Goal: Information Seeking & Learning: Learn about a topic

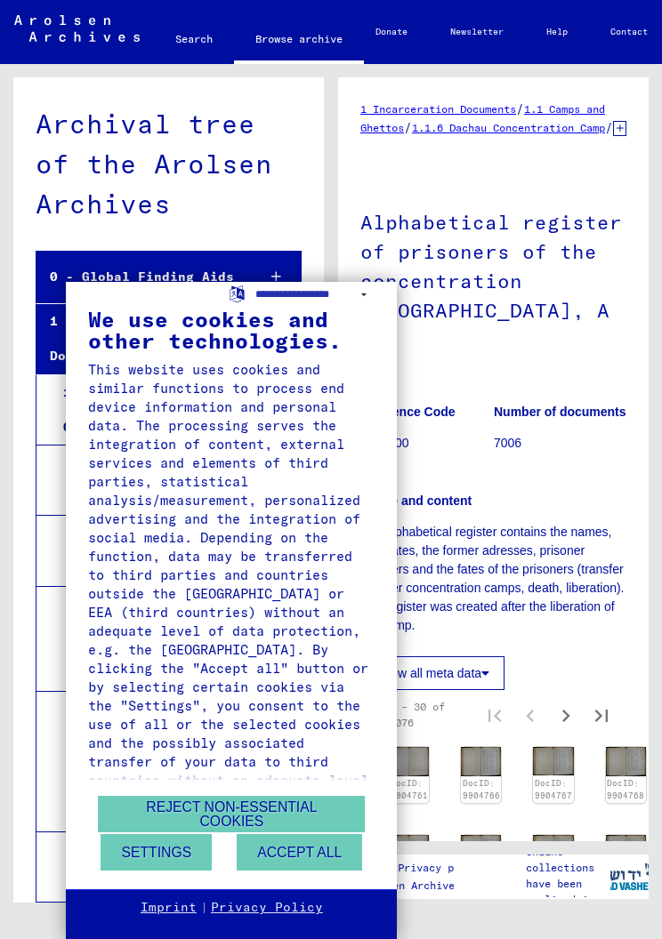
click at [295, 854] on button "Accept all" at bounding box center [299, 852] width 125 height 36
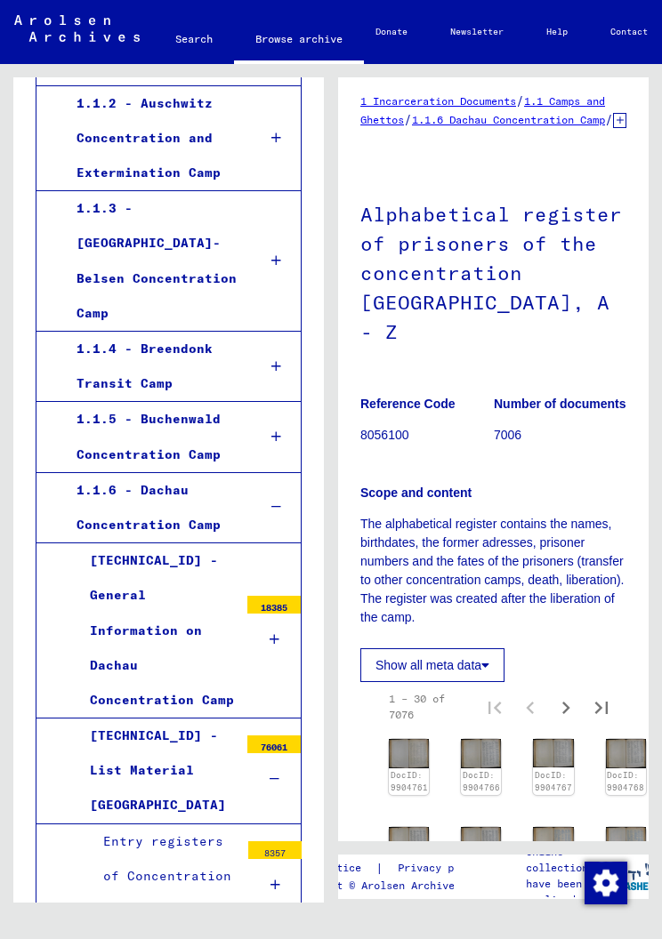
scroll to position [517, 0]
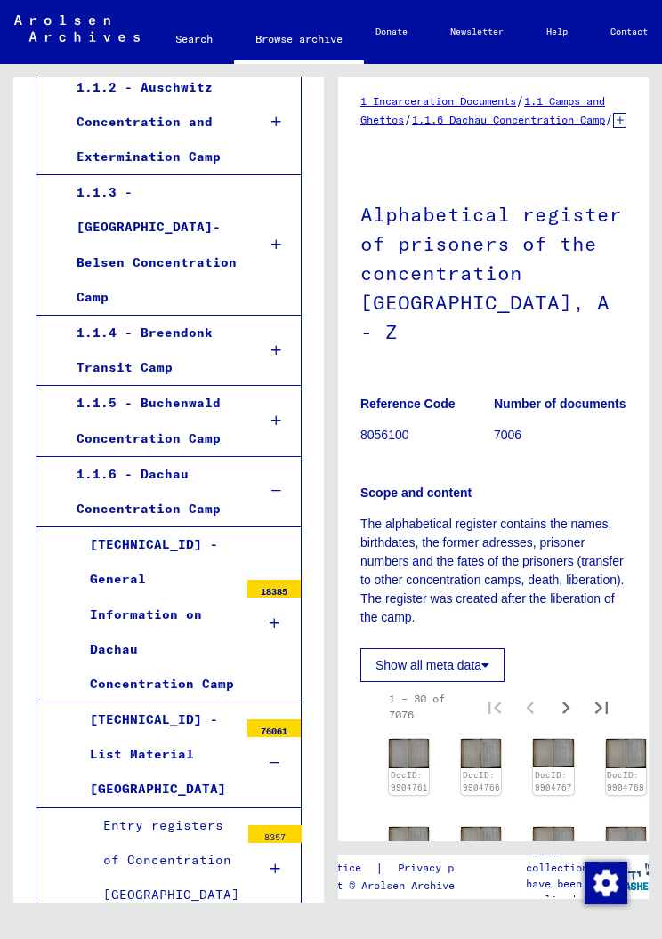
click at [166, 457] on div "1.1.6 - Dachau Concentration Camp" at bounding box center [153, 491] width 181 height 69
click at [144, 457] on div "1.1.6 - Dachau Concentration Camp" at bounding box center [153, 491] width 181 height 69
click at [273, 485] on icon at bounding box center [276, 491] width 10 height 12
click at [162, 457] on div "1.1.6 - Dachau Concentration Camp" at bounding box center [153, 491] width 181 height 69
click at [137, 457] on div "1.1.6 - Dachau Concentration Camp" at bounding box center [153, 491] width 181 height 69
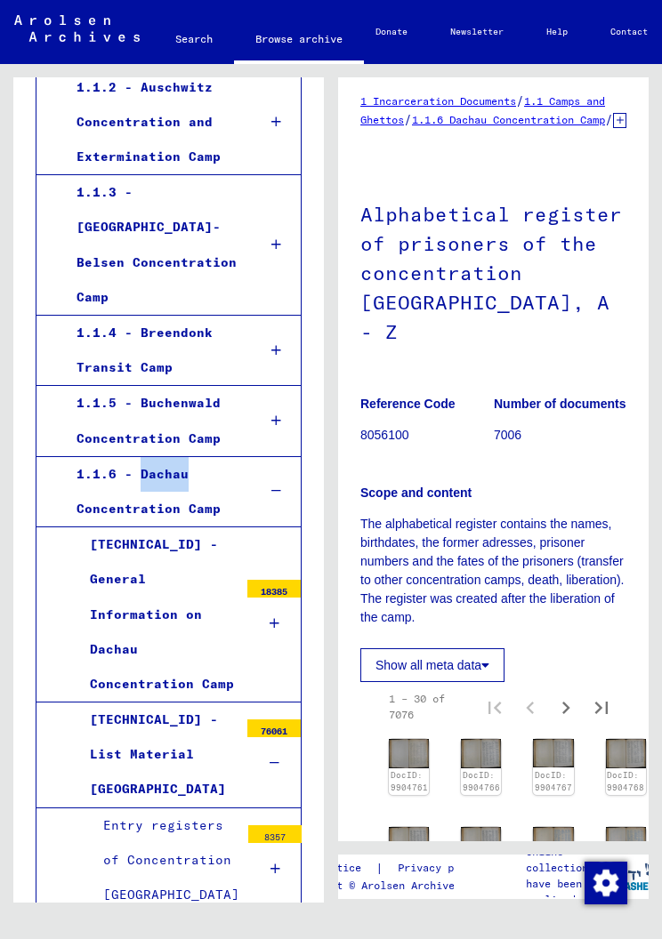
click at [5, 404] on div "Archival tree of the Arolsen Archives 0 - Global Finding Aids 1 - Incarceration…" at bounding box center [165, 483] width 331 height 839
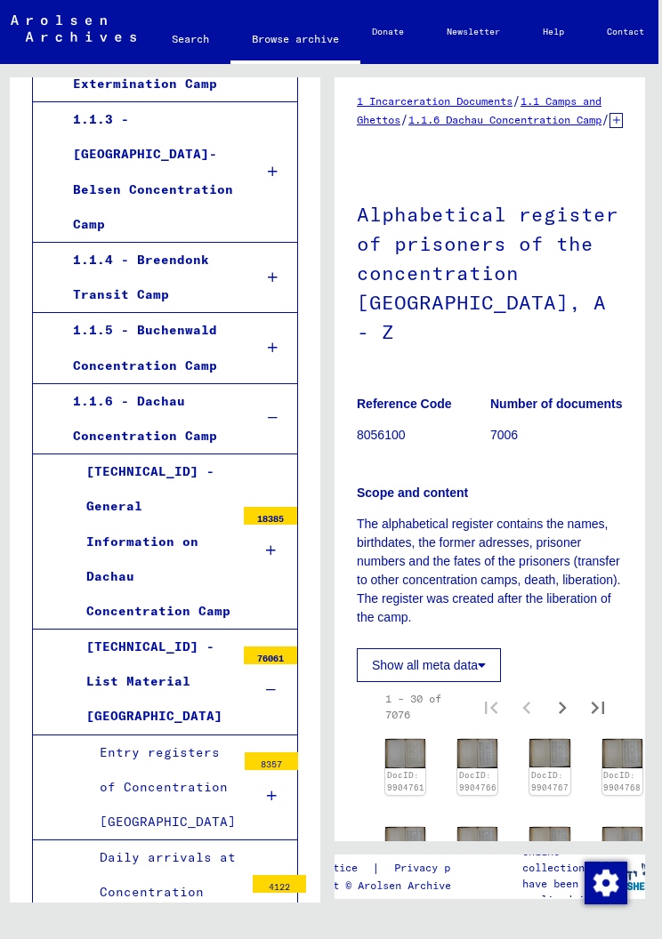
scroll to position [593, 0]
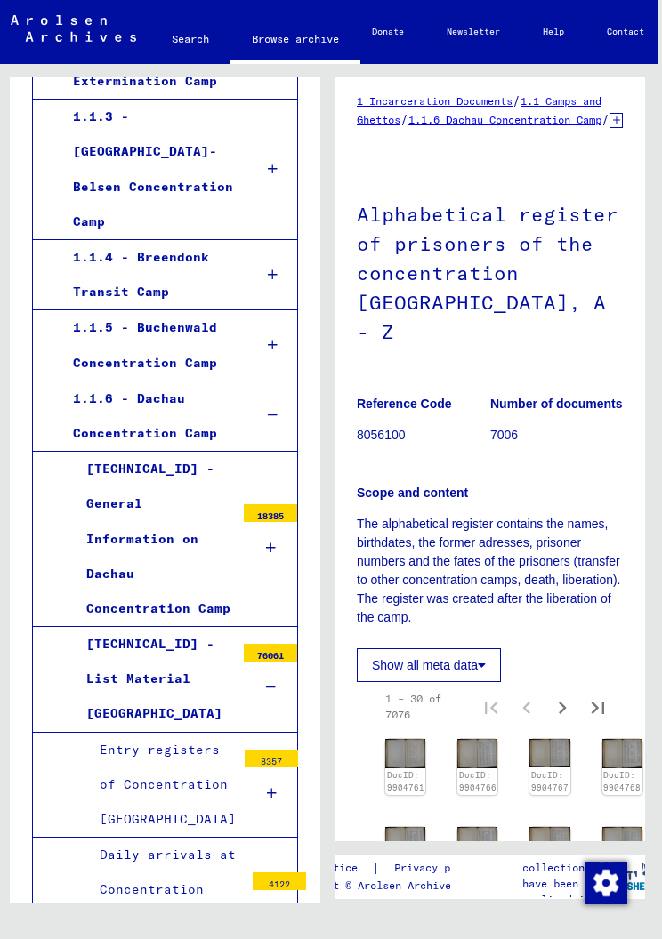
click at [115, 466] on div "[TECHNICAL_ID] - General Information on Dachau Concentration Camp" at bounding box center [154, 539] width 162 height 174
click at [96, 452] on div "[TECHNICAL_ID] - General Information on Dachau Concentration Camp" at bounding box center [154, 539] width 162 height 174
click at [267, 522] on div at bounding box center [270, 548] width 53 height 52
click at [268, 542] on icon at bounding box center [271, 548] width 10 height 12
click at [257, 504] on div "18385" at bounding box center [270, 513] width 53 height 18
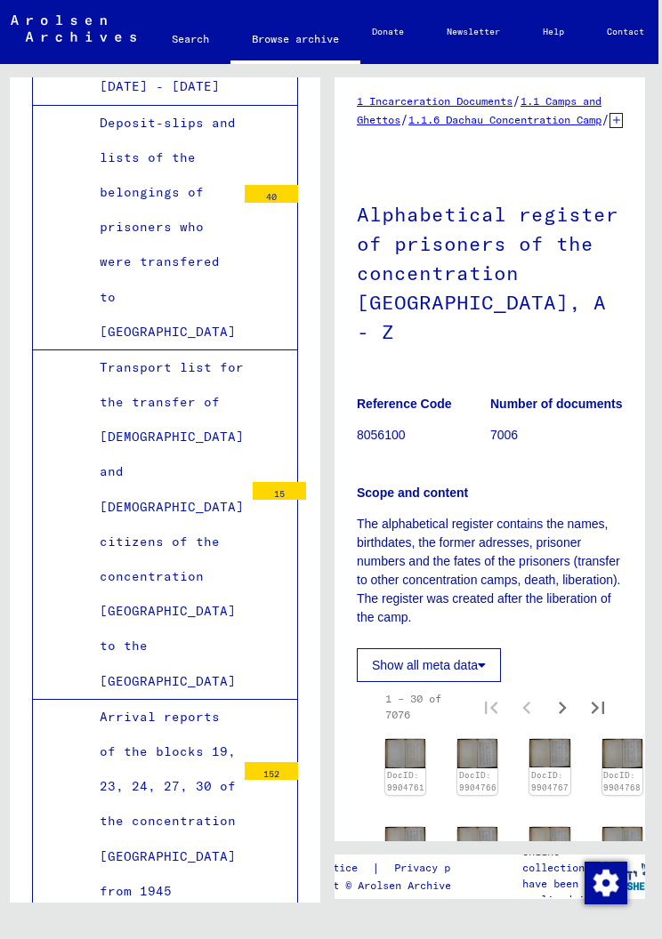
scroll to position [3067, 0]
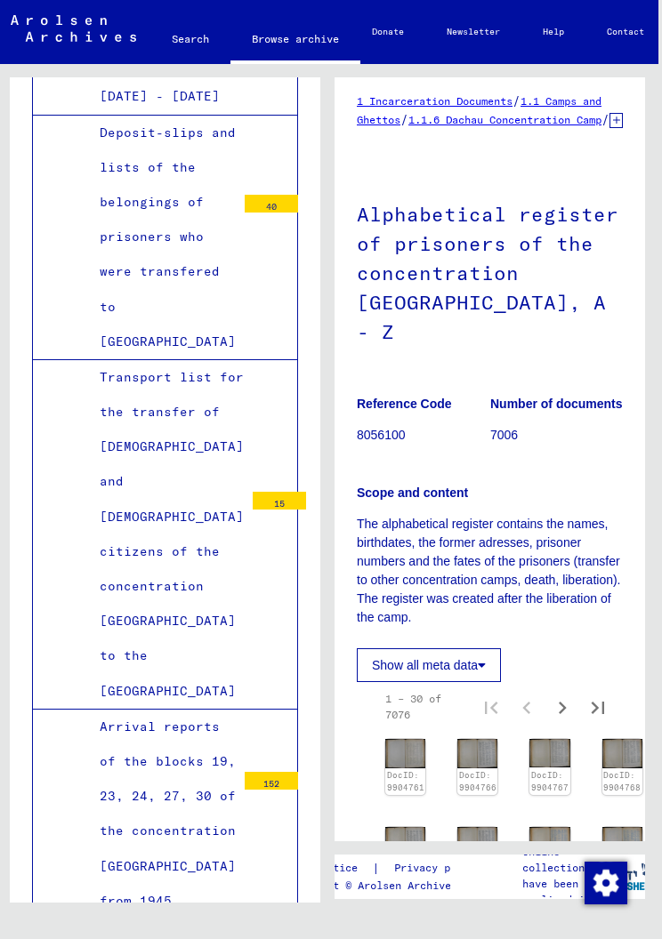
click at [221, 710] on div "Arrival reports of the blocks 19, 23, 24, 27, 30 of the concentration [GEOGRAPH…" at bounding box center [160, 814] width 149 height 209
click at [151, 710] on div "Arrival reports of the blocks 19, 23, 24, 27, 30 of the concentration [GEOGRAPH…" at bounding box center [160, 814] width 149 height 209
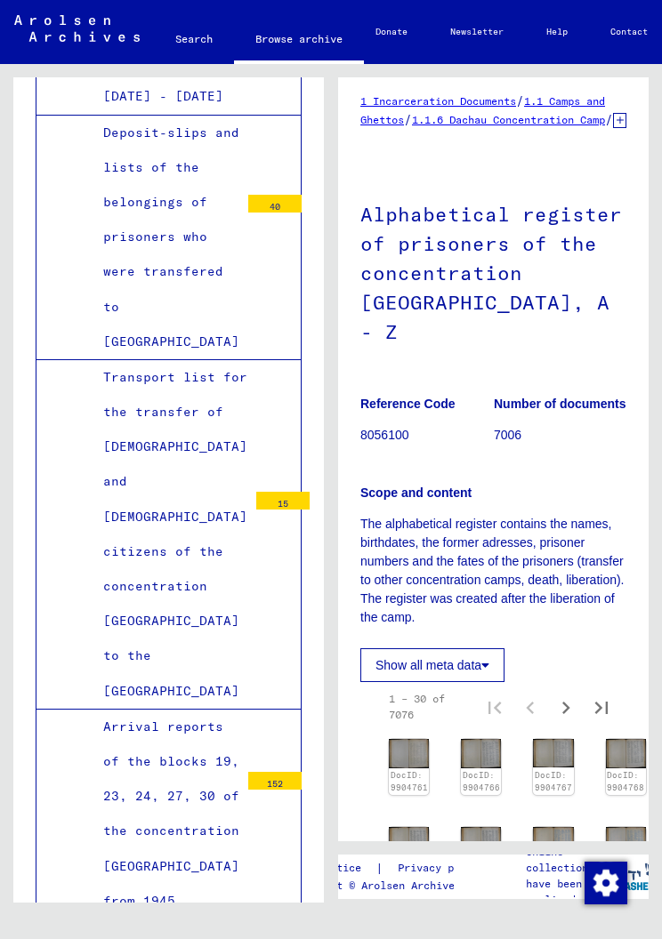
scroll to position [0, 0]
click at [147, 710] on div "Arrival reports of the blocks 19, 23, 24, 27, 30 of the concentration [GEOGRAPH…" at bounding box center [164, 814] width 149 height 209
click at [148, 710] on div "Arrival reports of the blocks 19, 23, 24, 27, 30 of the concentration [GEOGRAPH…" at bounding box center [164, 814] width 149 height 209
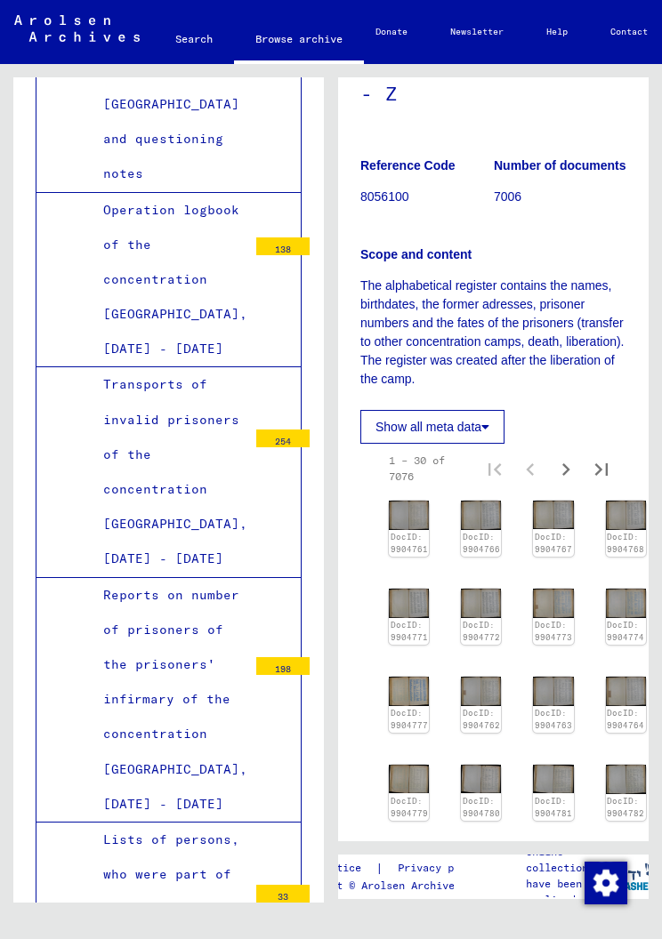
scroll to position [10994, 0]
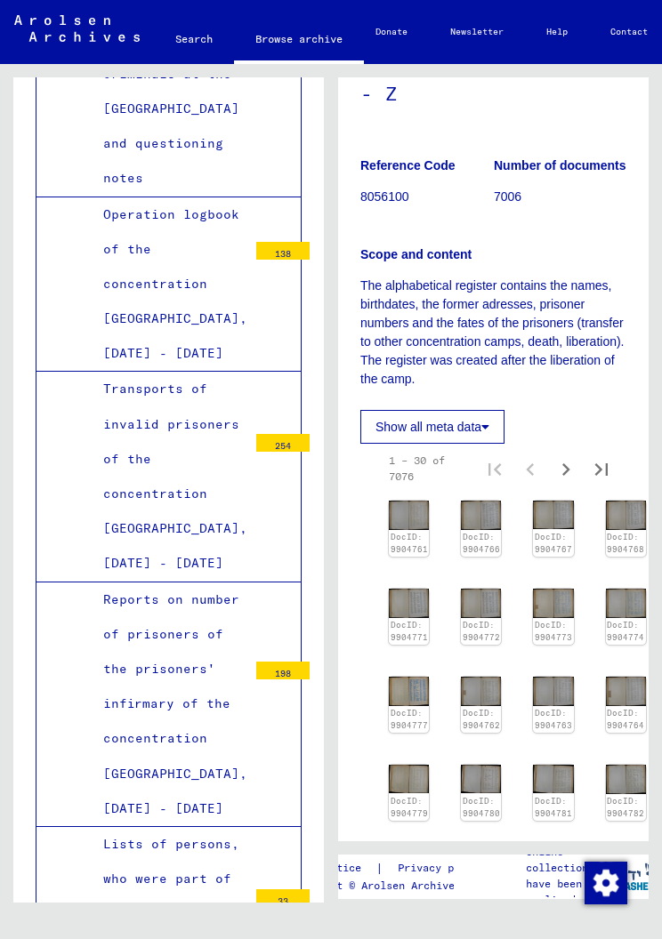
click at [192, 33] on link "Search" at bounding box center [194, 39] width 80 height 43
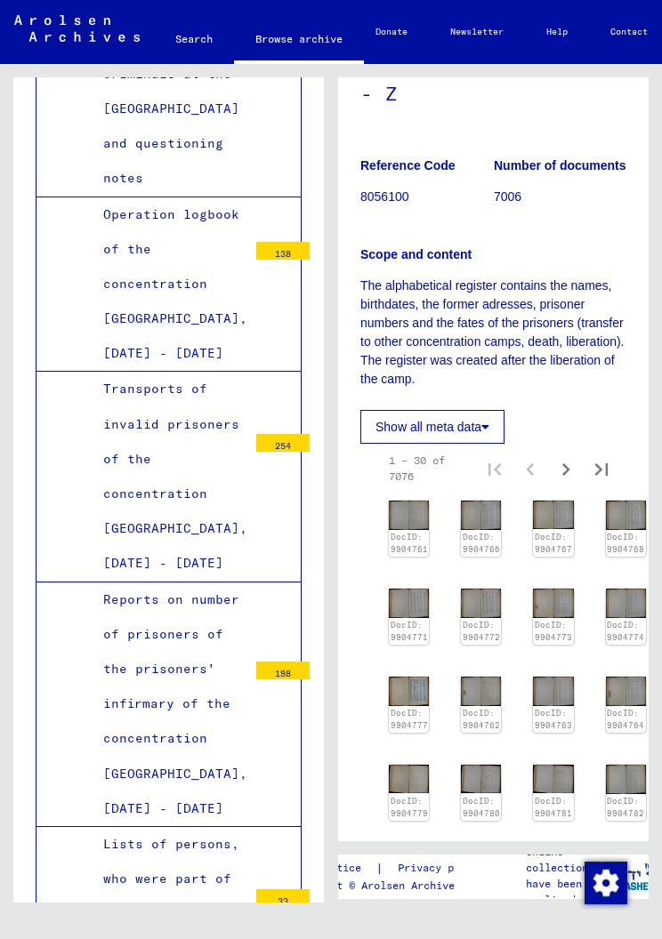
click at [181, 44] on link "Search" at bounding box center [194, 39] width 80 height 43
